Goal: Task Accomplishment & Management: Use online tool/utility

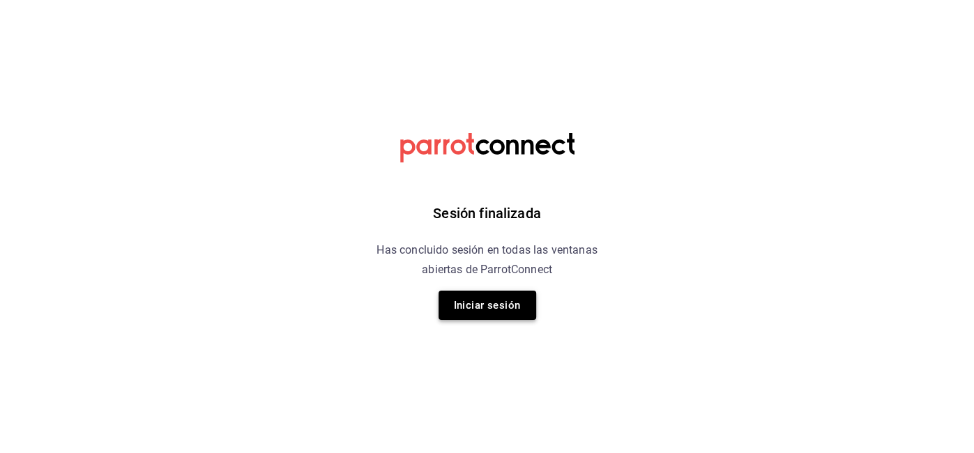
click at [472, 310] on button "Iniciar sesión" at bounding box center [488, 305] width 98 height 29
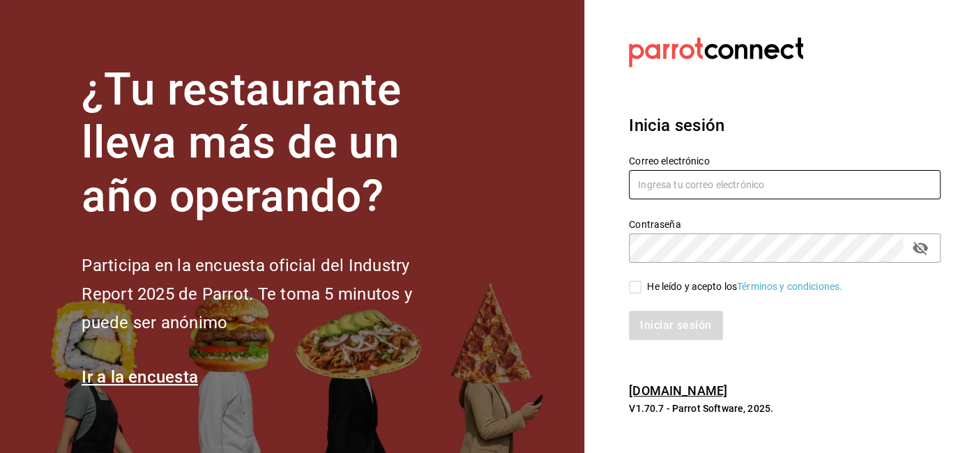
type input "ricardo.ramirez@direccionsalud.com"
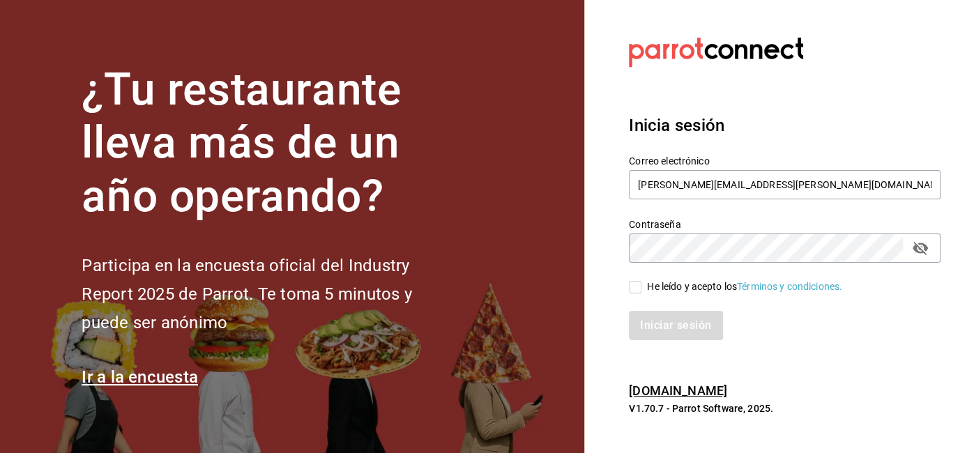
click at [638, 285] on input "He leído y acepto los Términos y condiciones." at bounding box center [635, 287] width 13 height 13
checkbox input "true"
click at [653, 319] on button "Iniciar sesión" at bounding box center [676, 325] width 95 height 29
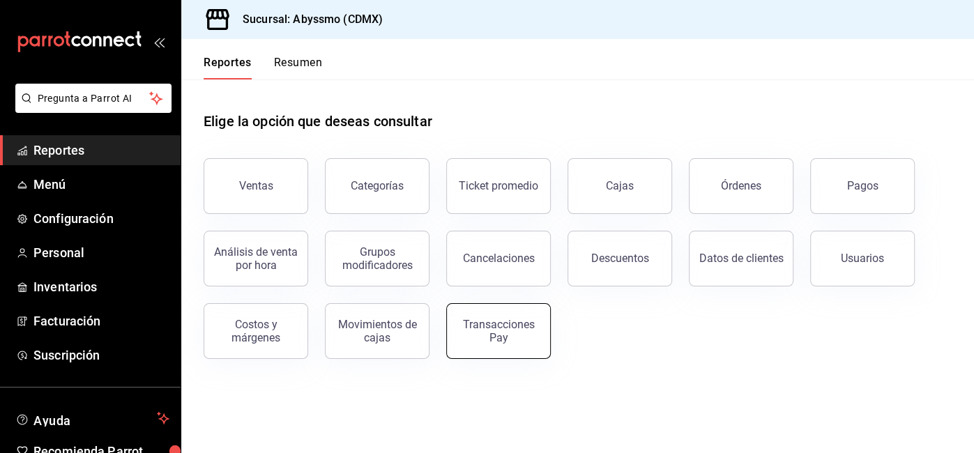
click at [531, 328] on div "Transacciones Pay" at bounding box center [498, 331] width 86 height 26
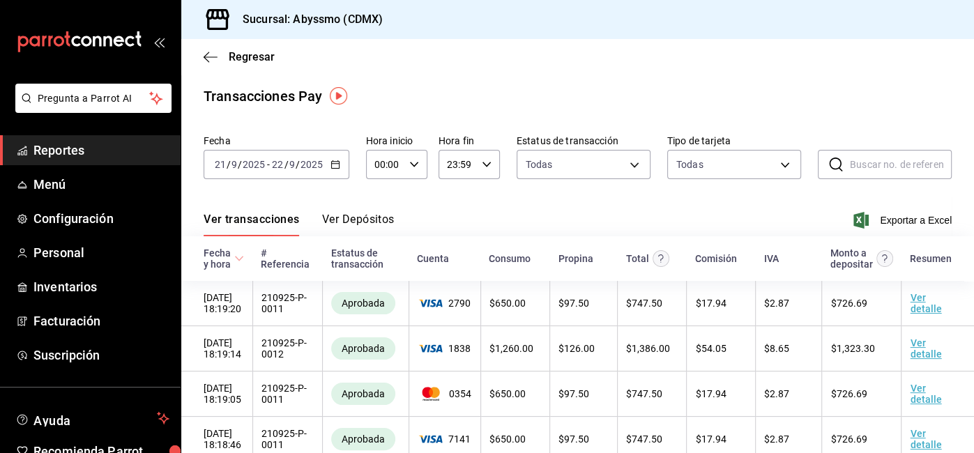
click at [328, 171] on div "[DATE] [DATE] - [DATE] [DATE]" at bounding box center [277, 164] width 146 height 29
click at [337, 173] on div "[DATE] [DATE] - [DATE] [DATE]" at bounding box center [277, 164] width 146 height 29
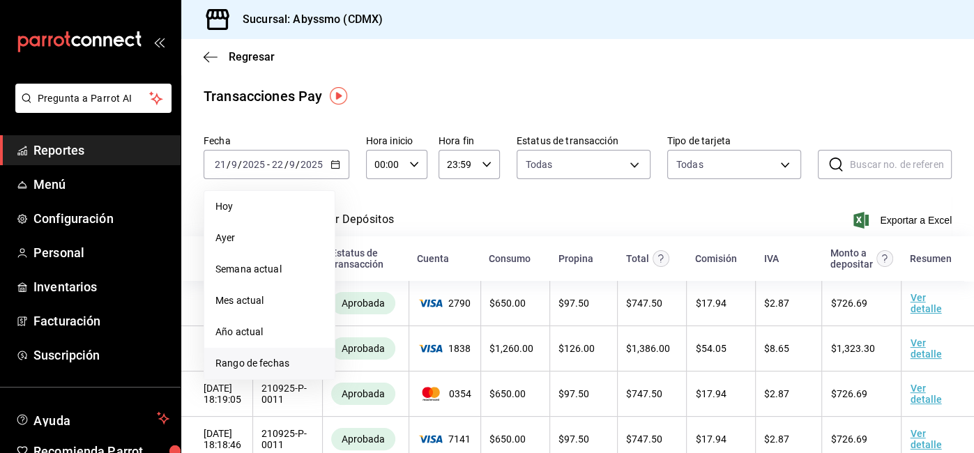
click at [285, 360] on span "Rango de fechas" at bounding box center [269, 363] width 108 height 15
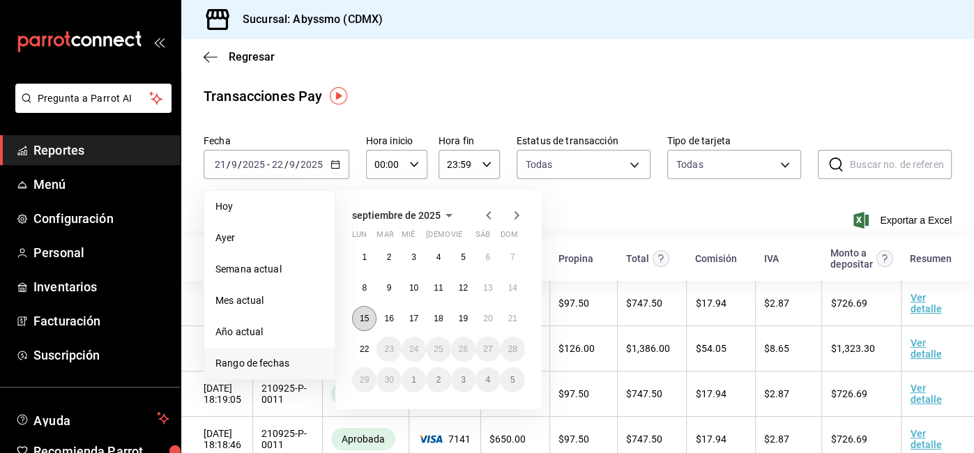
click at [356, 325] on button "15" at bounding box center [364, 318] width 24 height 25
click at [510, 317] on abbr "21" at bounding box center [512, 319] width 9 height 10
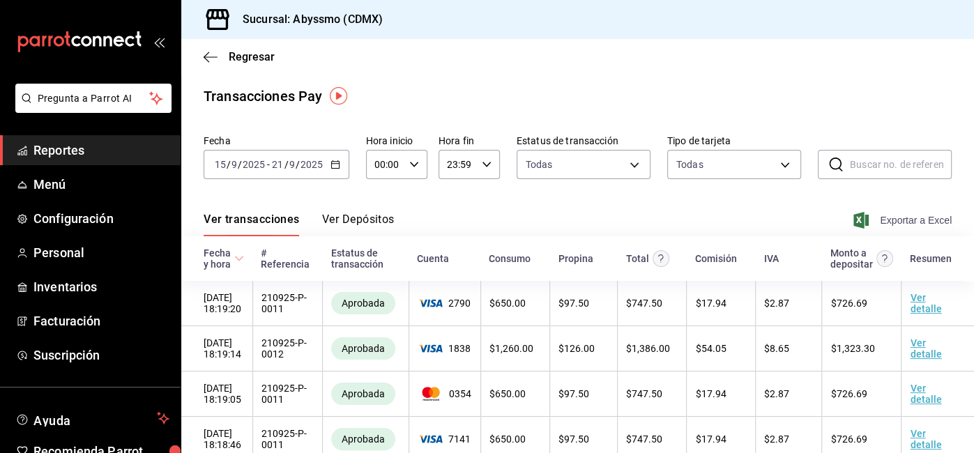
click at [911, 215] on span "Exportar a Excel" at bounding box center [904, 220] width 96 height 17
